Goal: Information Seeking & Learning: Compare options

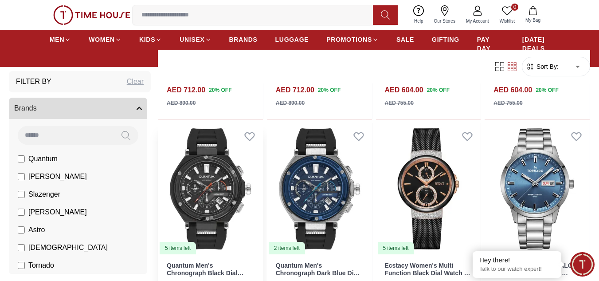
scroll to position [1152, 0]
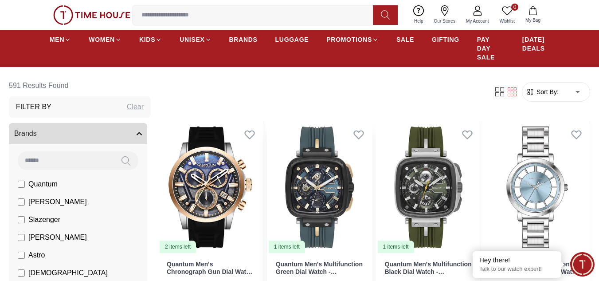
scroll to position [296, 0]
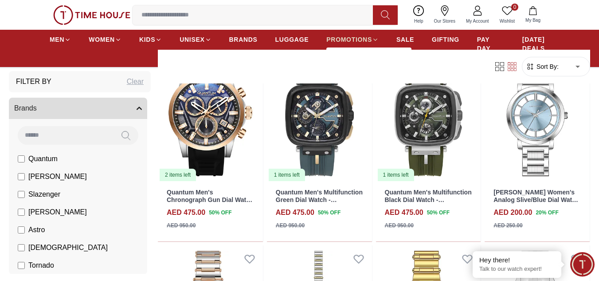
click at [334, 38] on span "PROMOTIONS" at bounding box center [349, 39] width 46 height 9
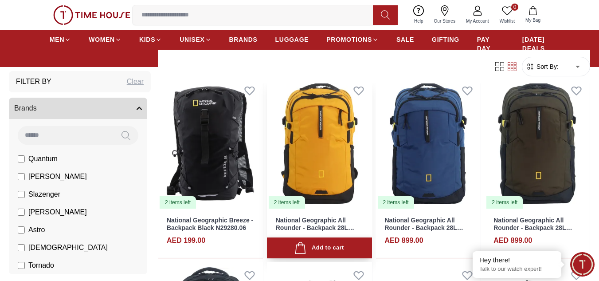
scroll to position [266, 0]
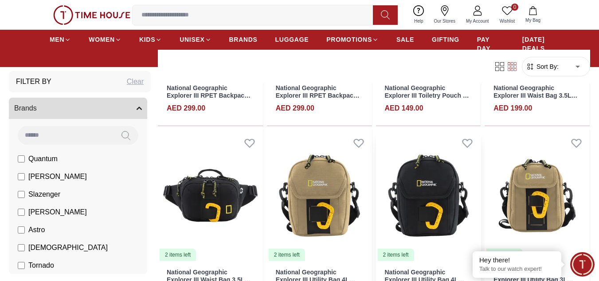
scroll to position [1581, 0]
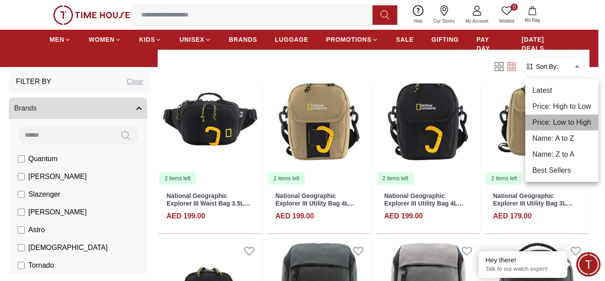
click at [561, 122] on li "Price: Low to High" at bounding box center [562, 122] width 73 height 16
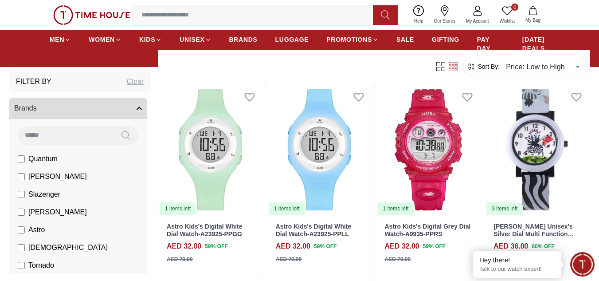
scroll to position [679, 0]
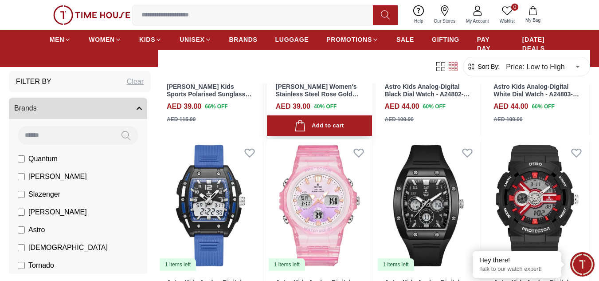
scroll to position [1462, 0]
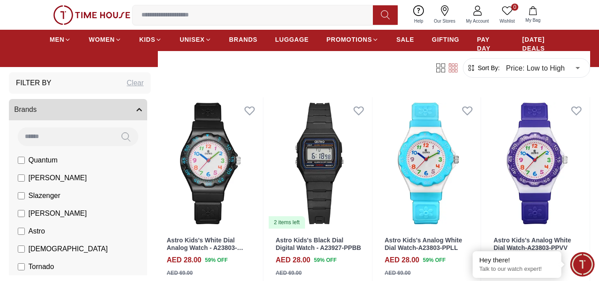
scroll to position [4, 0]
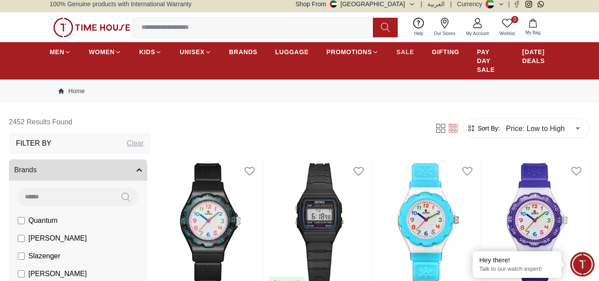
click at [413, 55] on span "SALE" at bounding box center [405, 51] width 18 height 9
type input "******"
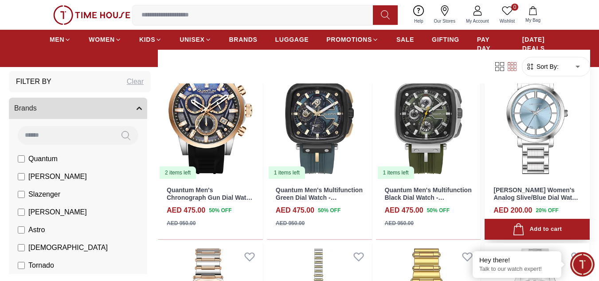
scroll to position [240, 0]
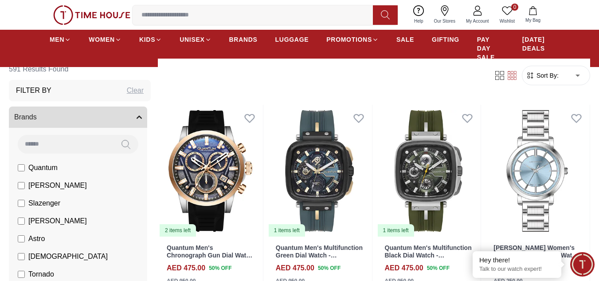
click at [545, 75] on span "Sort By:" at bounding box center [546, 75] width 24 height 9
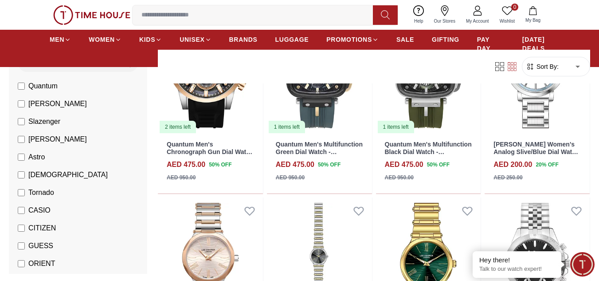
scroll to position [74, 0]
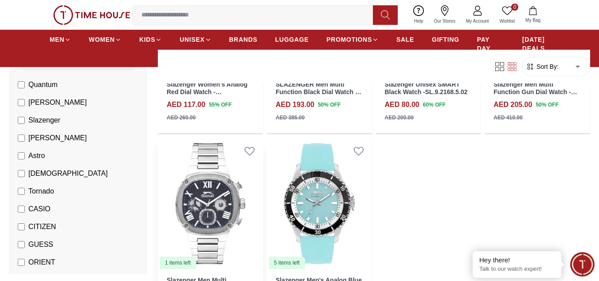
scroll to position [1093, 0]
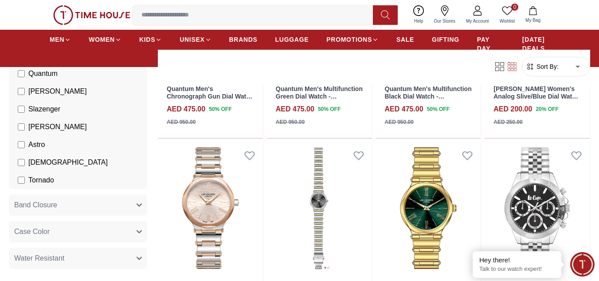
scroll to position [89, 0]
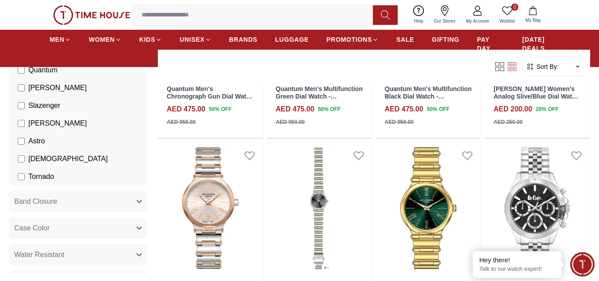
click at [58, 201] on button "Band Closure" at bounding box center [78, 201] width 138 height 21
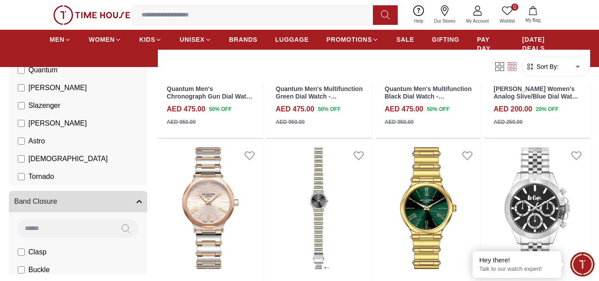
click at [58, 201] on button "Band Closure" at bounding box center [78, 201] width 138 height 21
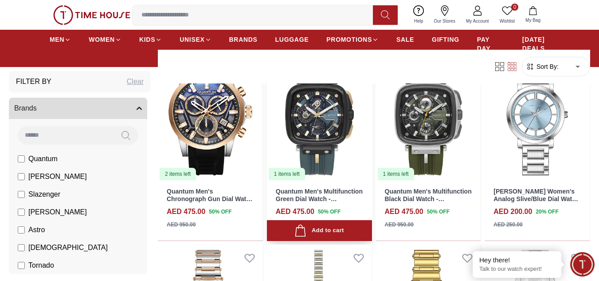
scroll to position [296, 0]
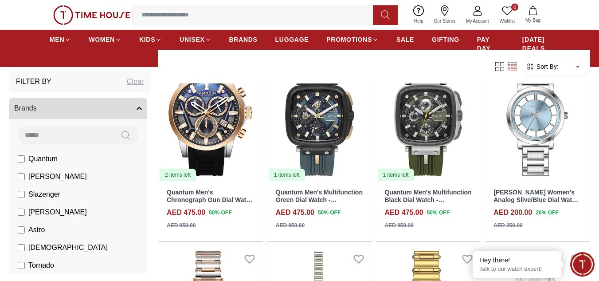
click at [43, 125] on div "Brands Quantum [PERSON_NAME] Slazenger [PERSON_NAME] Ecstacy Tornado" at bounding box center [78, 185] width 138 height 176
click at [36, 136] on input at bounding box center [66, 135] width 96 height 18
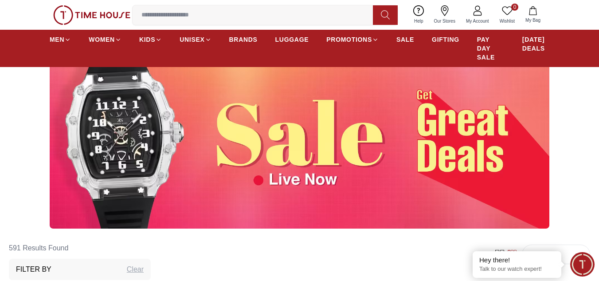
scroll to position [59, 0]
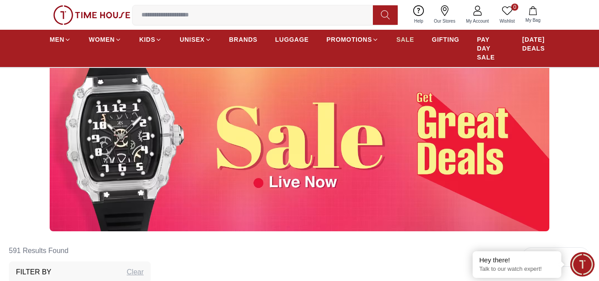
type input "***"
click at [401, 44] on link "SALE" at bounding box center [405, 39] width 18 height 16
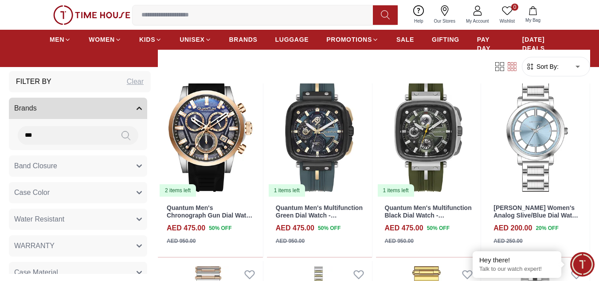
scroll to position [296, 0]
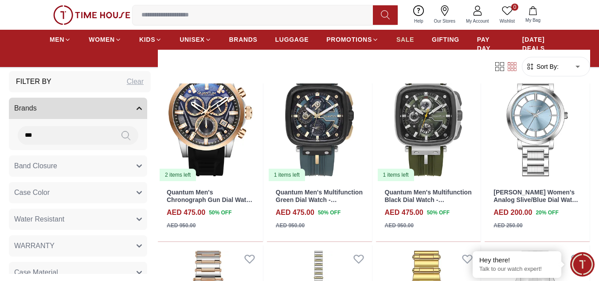
click at [404, 46] on link "SALE" at bounding box center [405, 39] width 18 height 16
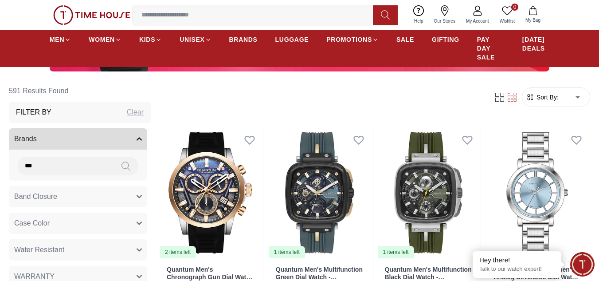
scroll to position [222, 0]
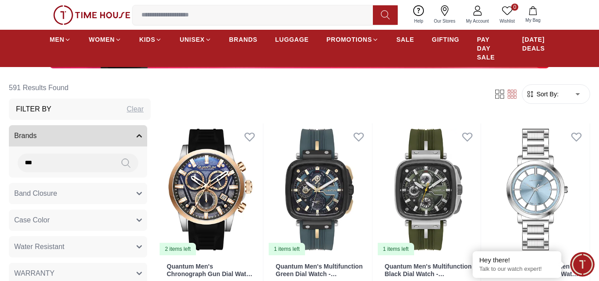
click at [99, 167] on input "***" at bounding box center [66, 162] width 96 height 18
click at [136, 134] on icon "button" at bounding box center [138, 135] width 5 height 5
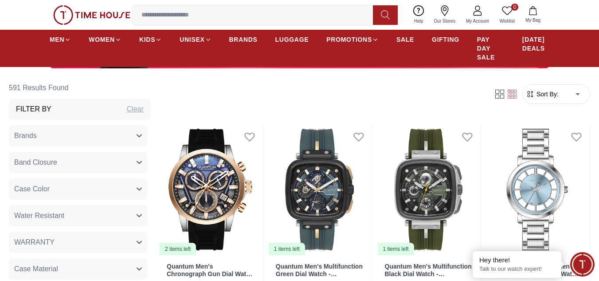
click at [136, 134] on icon "button" at bounding box center [138, 135] width 5 height 5
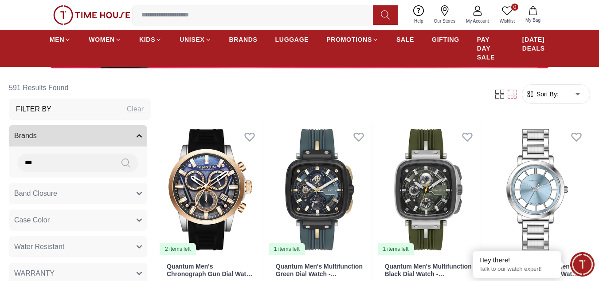
drag, startPoint x: 74, startPoint y: 156, endPoint x: 0, endPoint y: 153, distance: 73.6
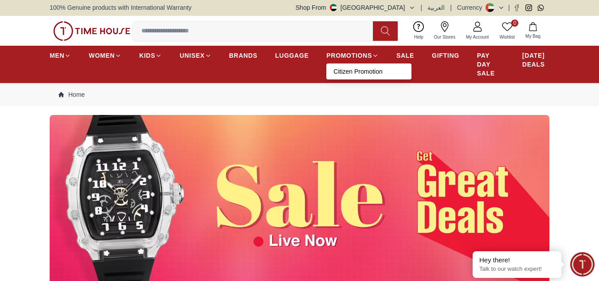
scroll to position [0, 0]
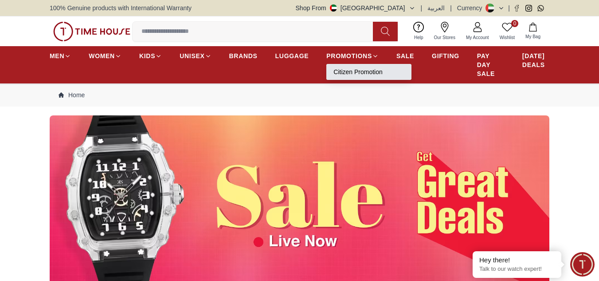
click at [337, 77] on li "Citizen Promotion" at bounding box center [368, 72] width 85 height 16
click at [346, 76] on link "Citizen Promotion" at bounding box center [368, 71] width 71 height 9
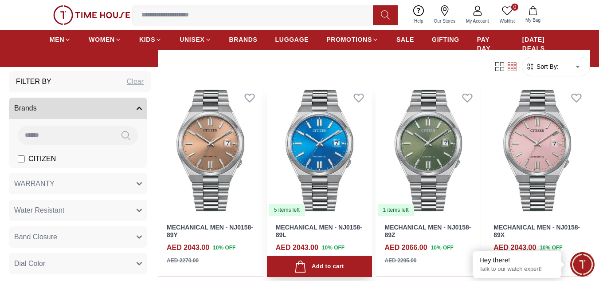
scroll to position [251, 0]
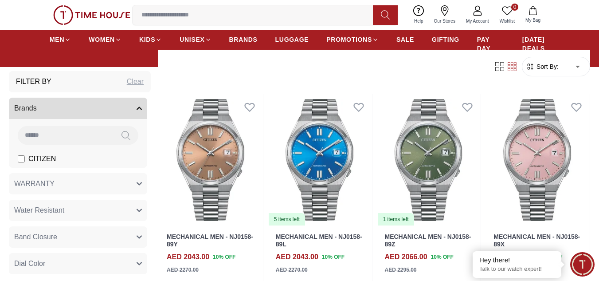
click at [538, 72] on form "Sort By: ​ ****** ​" at bounding box center [556, 66] width 68 height 19
click at [543, 66] on span "Sort By:" at bounding box center [546, 66] width 24 height 9
click at [549, 67] on span "Sort By:" at bounding box center [546, 66] width 24 height 9
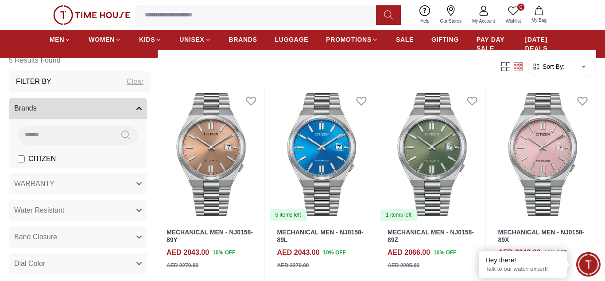
click at [569, 69] on body "100% Genuine products with International Warranty Shop From [GEOGRAPHIC_DATA] |…" at bounding box center [302, 279] width 605 height 1060
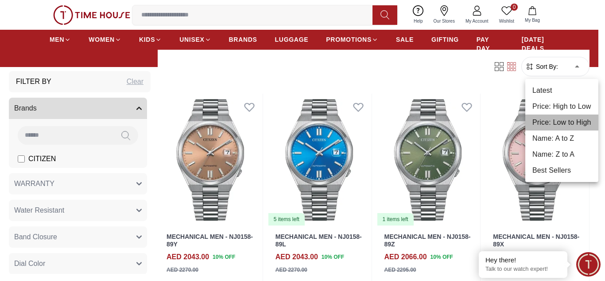
click at [550, 119] on li "Price: Low to High" at bounding box center [562, 122] width 73 height 16
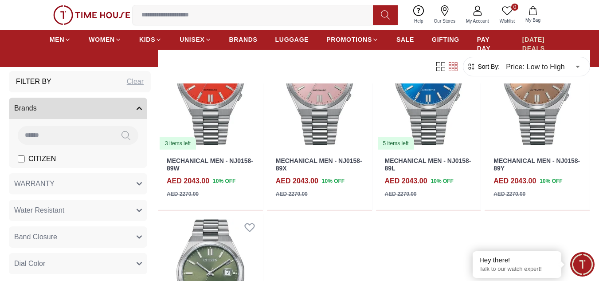
scroll to position [325, 0]
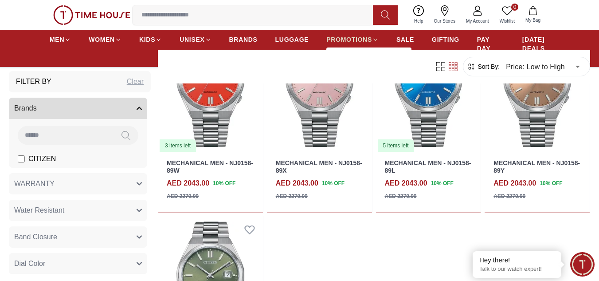
click at [354, 39] on span "PROMOTIONS" at bounding box center [349, 39] width 46 height 9
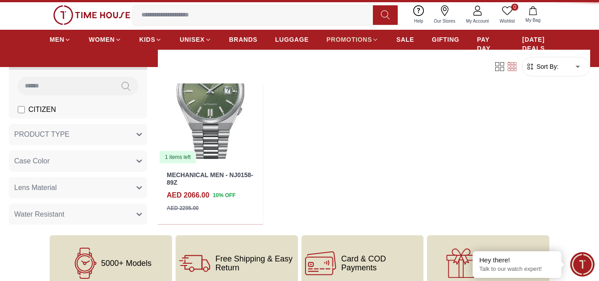
type input "******"
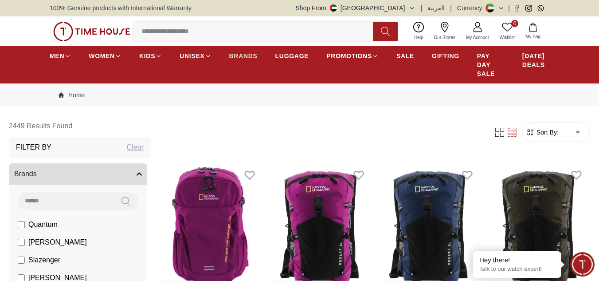
click at [244, 62] on link "BRANDS" at bounding box center [243, 56] width 28 height 16
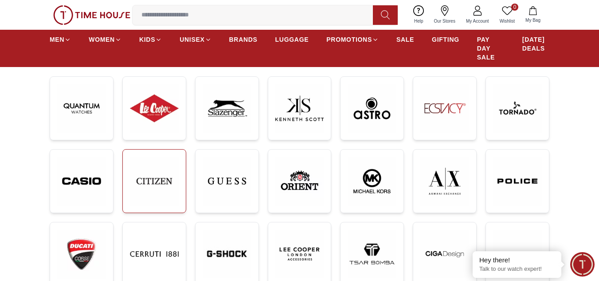
scroll to position [148, 0]
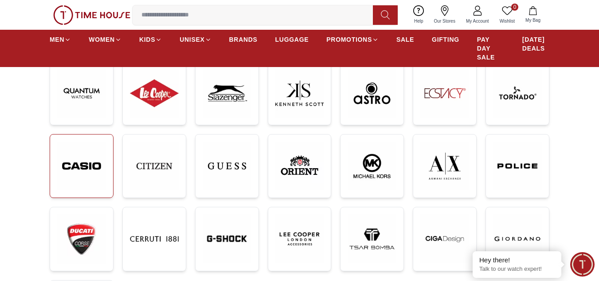
click at [94, 165] on img at bounding box center [81, 165] width 49 height 49
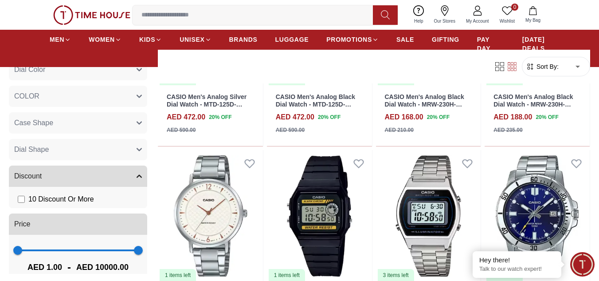
scroll to position [965, 0]
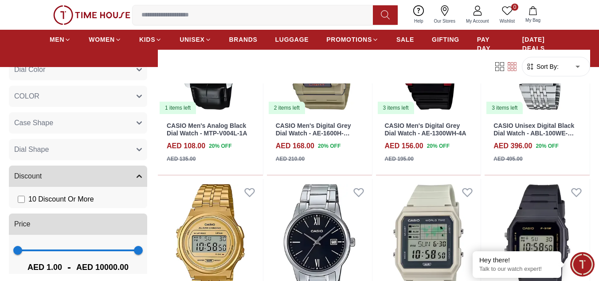
scroll to position [403, 0]
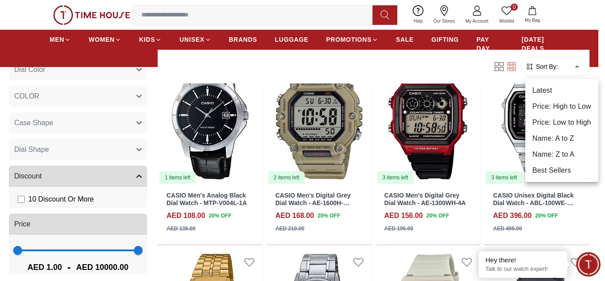
click at [562, 106] on li "Price: High to Low" at bounding box center [562, 106] width 73 height 16
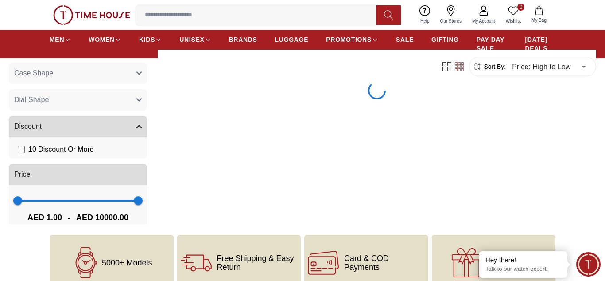
type input "*"
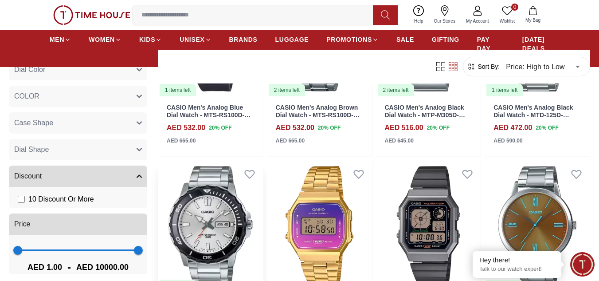
scroll to position [753, 0]
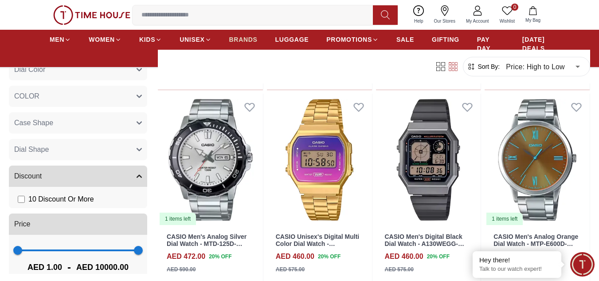
click at [255, 35] on span "BRANDS" at bounding box center [243, 39] width 28 height 9
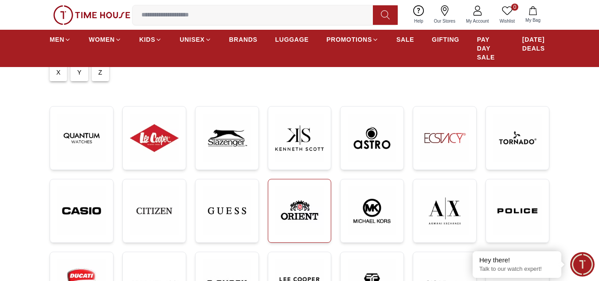
scroll to position [118, 0]
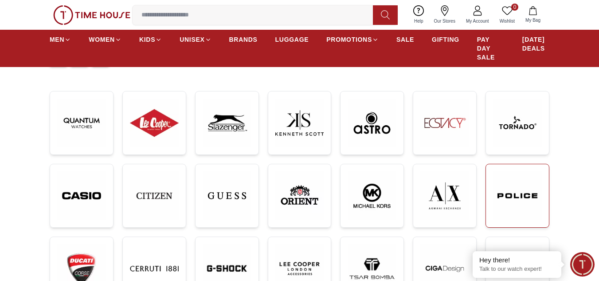
click at [517, 181] on img at bounding box center [517, 195] width 49 height 49
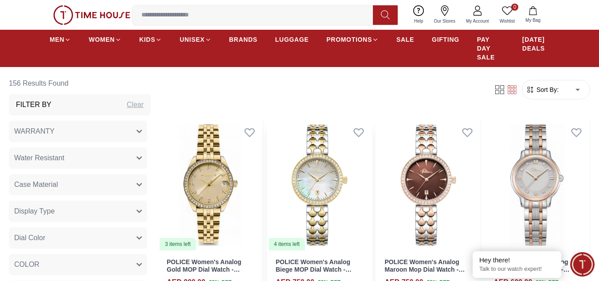
scroll to position [384, 0]
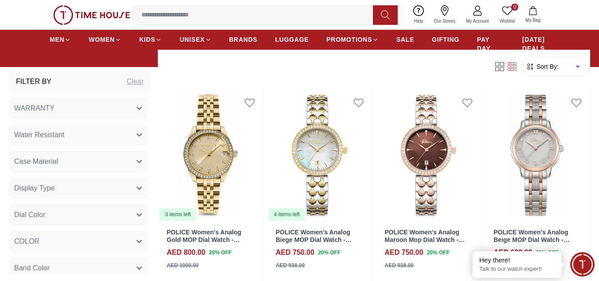
click at [47, 110] on span "WARRANTY" at bounding box center [34, 108] width 40 height 11
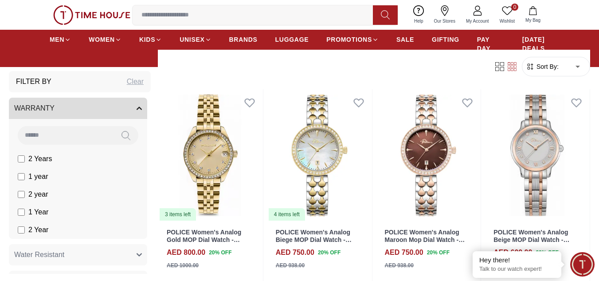
click at [47, 110] on span "WARRANTY" at bounding box center [34, 108] width 40 height 11
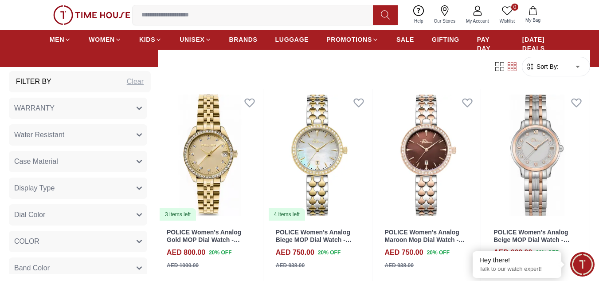
click at [44, 135] on span "Water Resistant" at bounding box center [39, 134] width 50 height 11
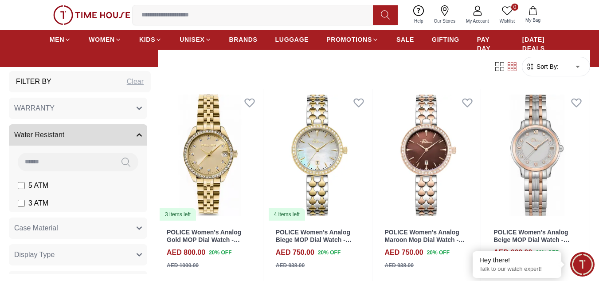
click at [44, 135] on span "Water Resistant" at bounding box center [39, 134] width 50 height 11
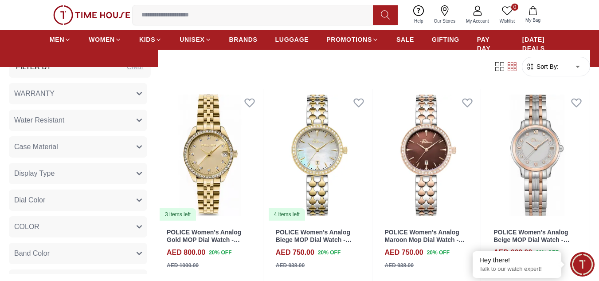
scroll to position [30, 0]
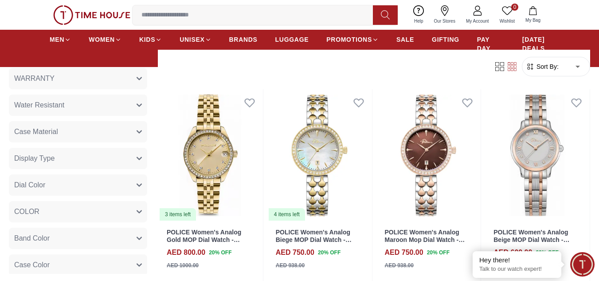
click at [42, 128] on span "Case Material" at bounding box center [36, 131] width 44 height 11
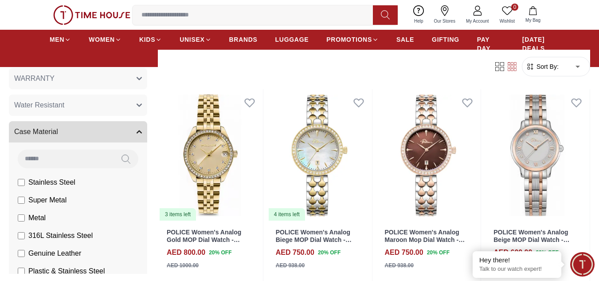
click at [42, 128] on span "Case Material" at bounding box center [36, 131] width 44 height 11
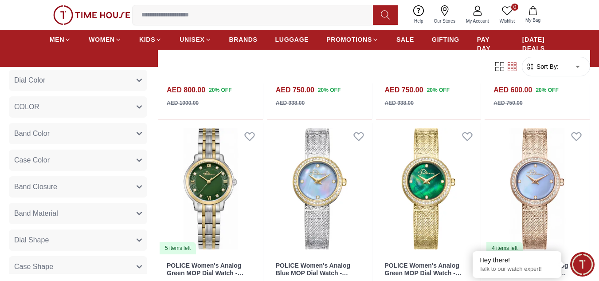
scroll to position [192, 0]
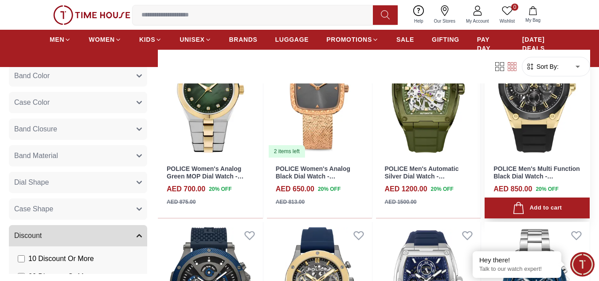
scroll to position [1182, 0]
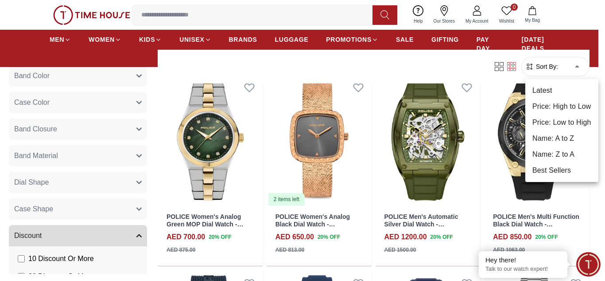
click at [576, 71] on body "100% Genuine products with International Warranty Shop From [GEOGRAPHIC_DATA] |…" at bounding box center [302, 207] width 605 height 2778
click at [559, 165] on li "Best Sellers" at bounding box center [562, 170] width 73 height 16
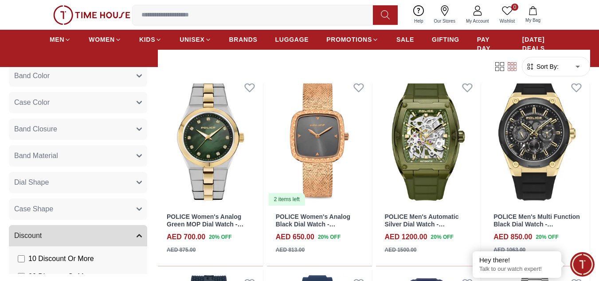
type input "*"
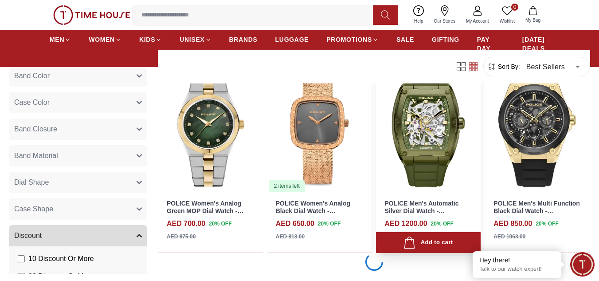
scroll to position [1196, 0]
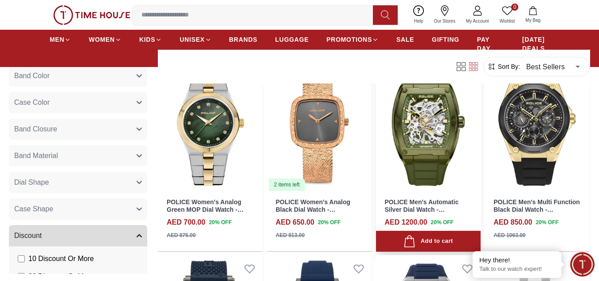
click at [416, 143] on img at bounding box center [428, 125] width 105 height 132
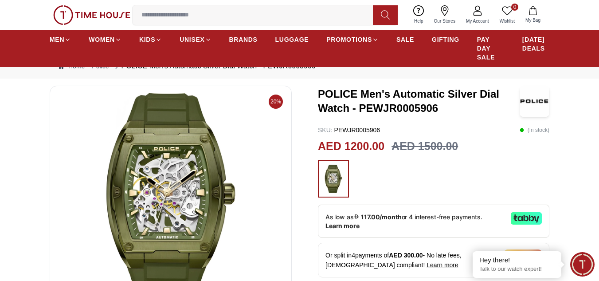
scroll to position [103, 0]
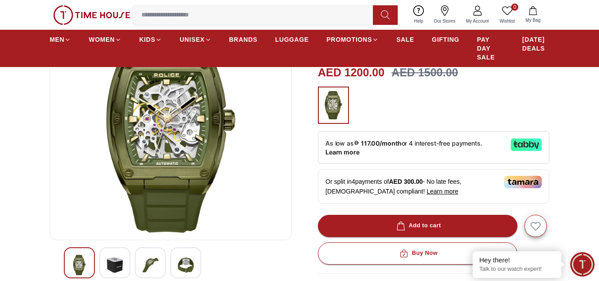
click at [183, 262] on img at bounding box center [186, 264] width 16 height 20
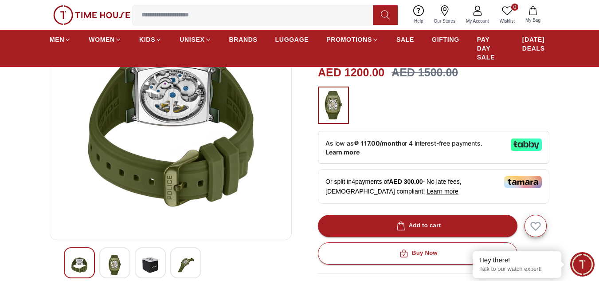
click at [161, 262] on div at bounding box center [150, 262] width 31 height 31
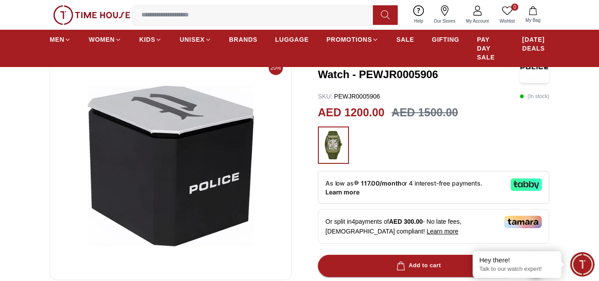
scroll to position [118, 0]
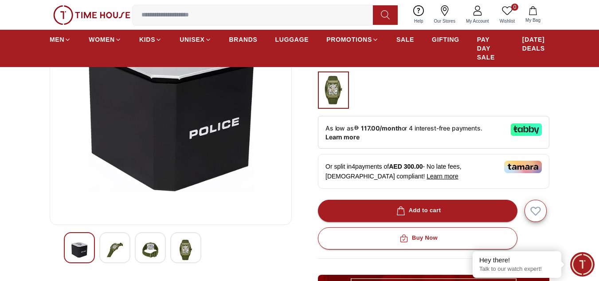
click at [104, 250] on div at bounding box center [114, 247] width 31 height 31
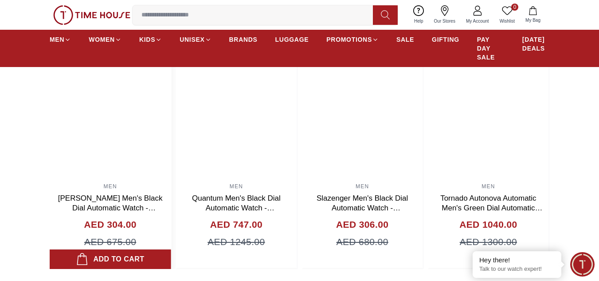
scroll to position [709, 0]
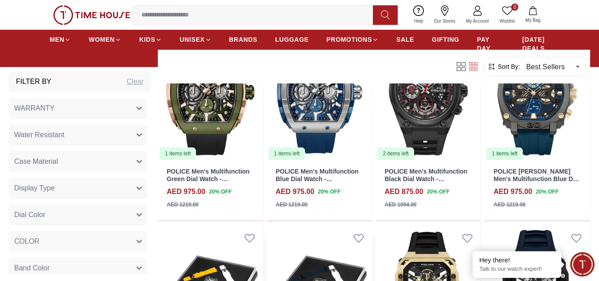
scroll to position [1122, 0]
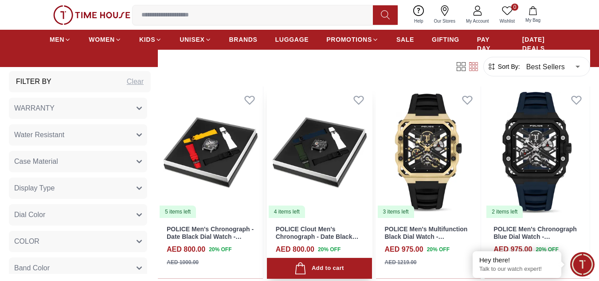
scroll to position [1167, 0]
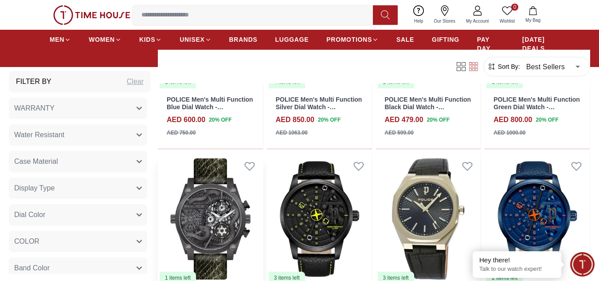
scroll to position [3102, 0]
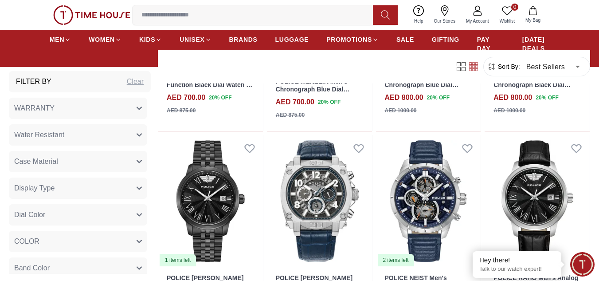
scroll to position [3860, 0]
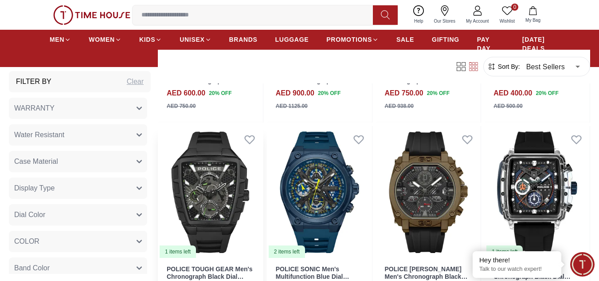
scroll to position [4048, 0]
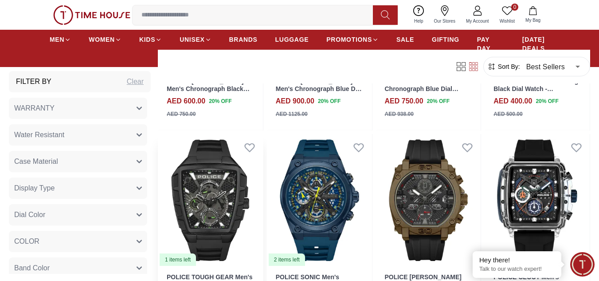
click at [222, 203] on img at bounding box center [210, 200] width 105 height 132
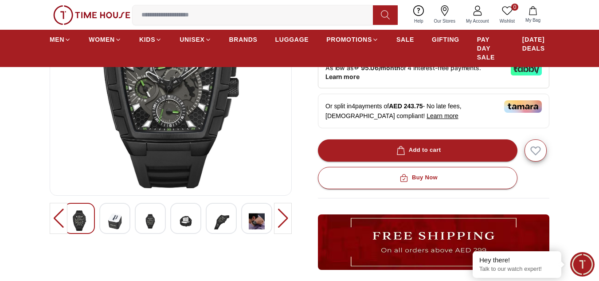
click at [126, 224] on div at bounding box center [114, 218] width 31 height 31
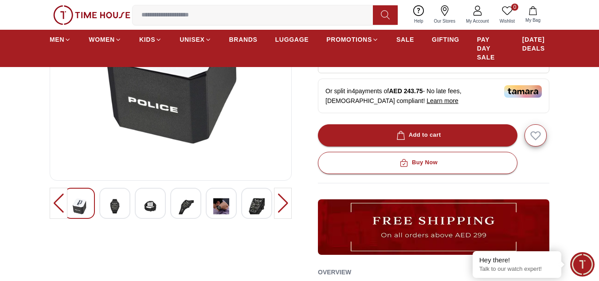
click at [160, 210] on div at bounding box center [150, 202] width 31 height 31
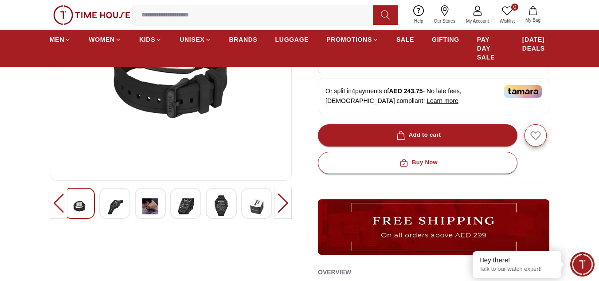
click at [184, 214] on img at bounding box center [186, 206] width 16 height 22
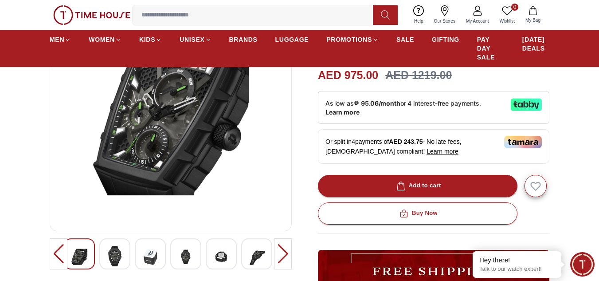
scroll to position [192, 0]
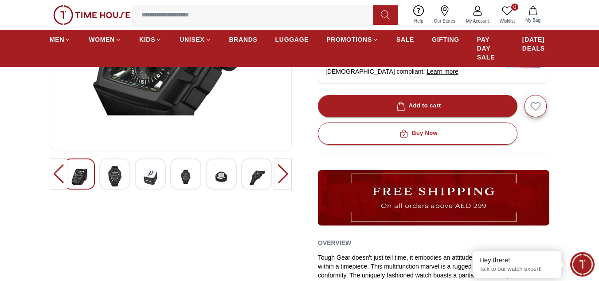
click at [216, 179] on img at bounding box center [221, 177] width 16 height 22
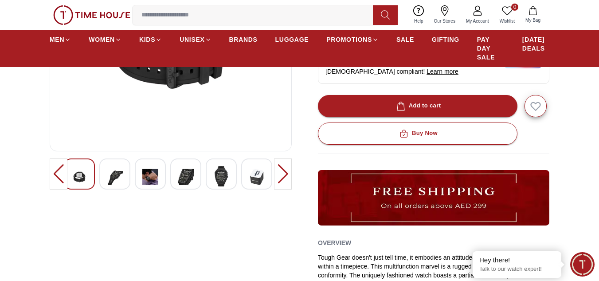
click at [207, 175] on div at bounding box center [221, 173] width 31 height 31
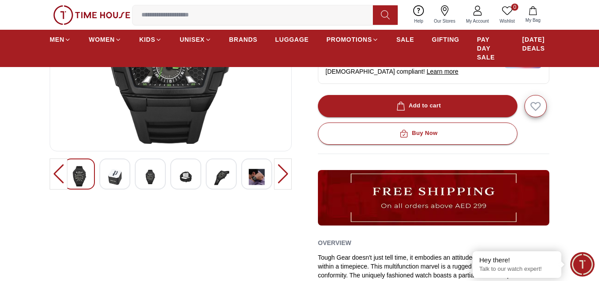
click at [198, 175] on div at bounding box center [185, 173] width 31 height 31
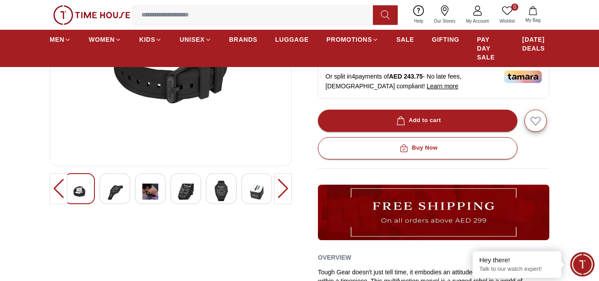
click at [188, 194] on img at bounding box center [186, 191] width 16 height 22
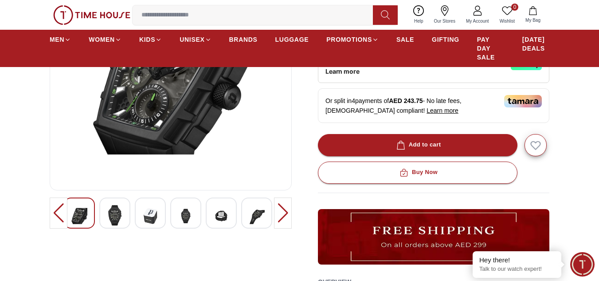
scroll to position [163, 0]
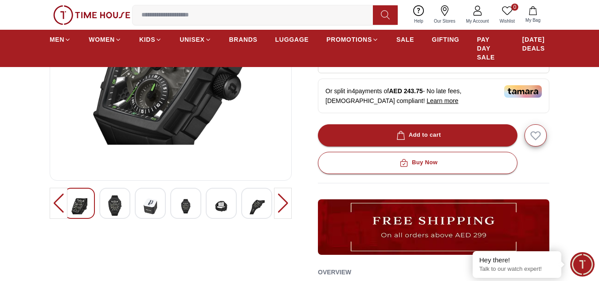
click at [164, 206] on div at bounding box center [150, 202] width 31 height 31
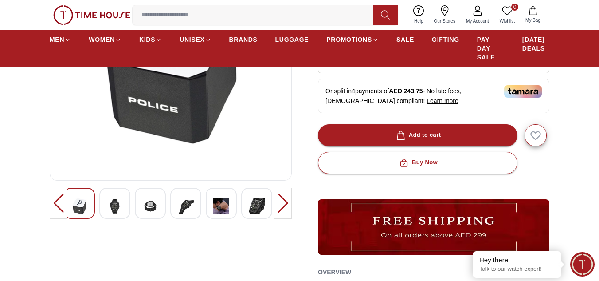
click at [154, 206] on img at bounding box center [150, 206] width 16 height 22
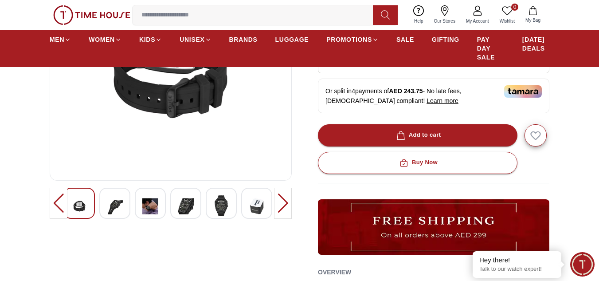
click at [146, 207] on img at bounding box center [150, 206] width 16 height 22
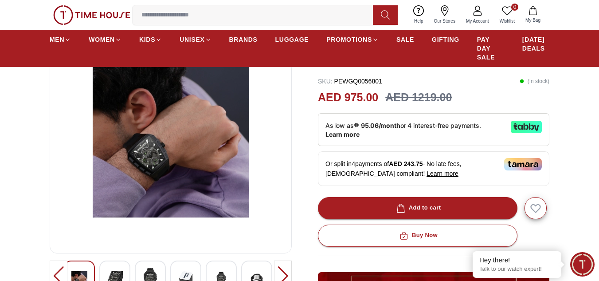
scroll to position [89, 0]
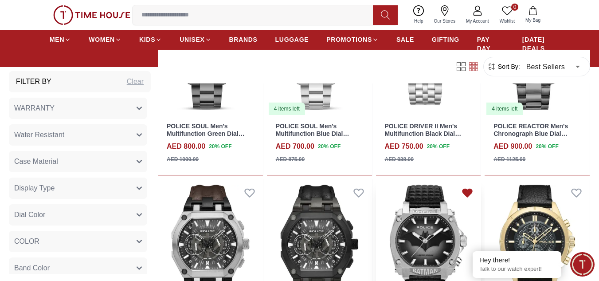
scroll to position [768, 0]
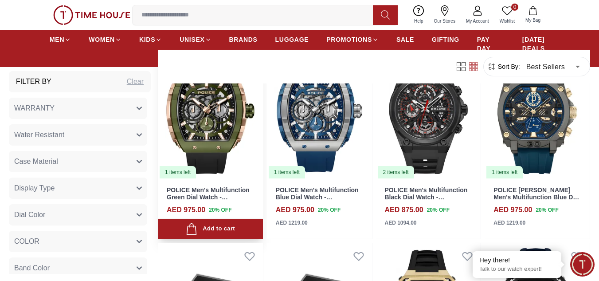
scroll to position [2053, 0]
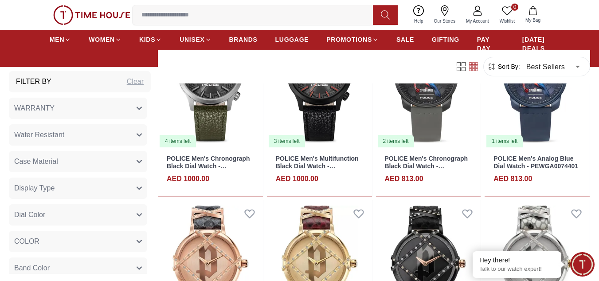
scroll to position [3072, 0]
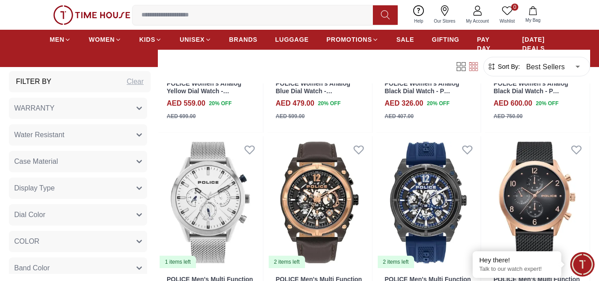
scroll to position [3545, 0]
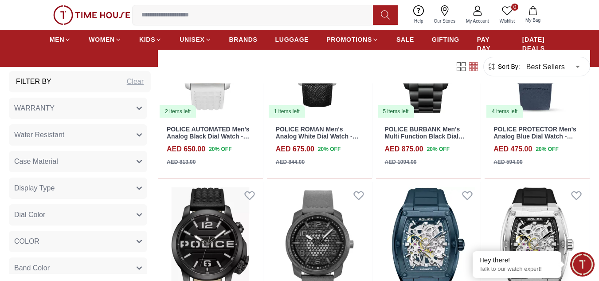
scroll to position [4505, 0]
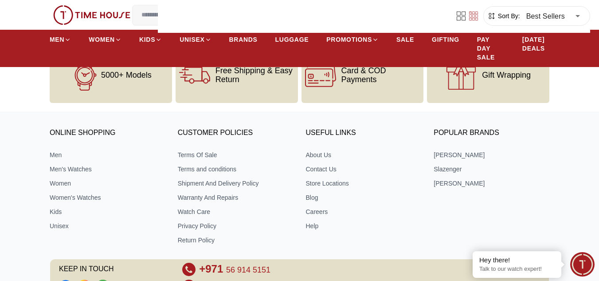
scroll to position [5406, 0]
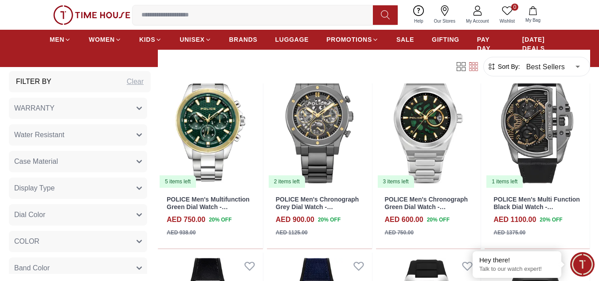
scroll to position [1523, 0]
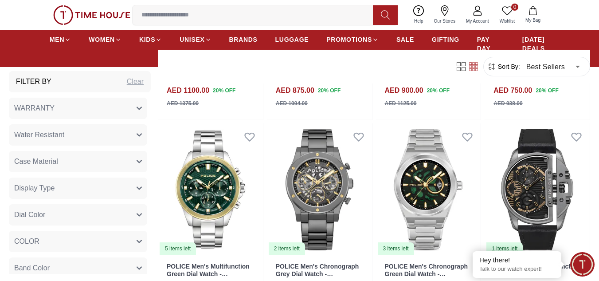
click at [76, 5] on img at bounding box center [91, 14] width 77 height 19
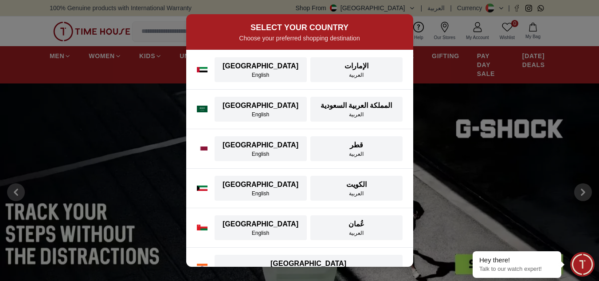
click at [292, 62] on div "[GEOGRAPHIC_DATA]" at bounding box center [261, 66] width 82 height 11
